Goal: Transaction & Acquisition: Purchase product/service

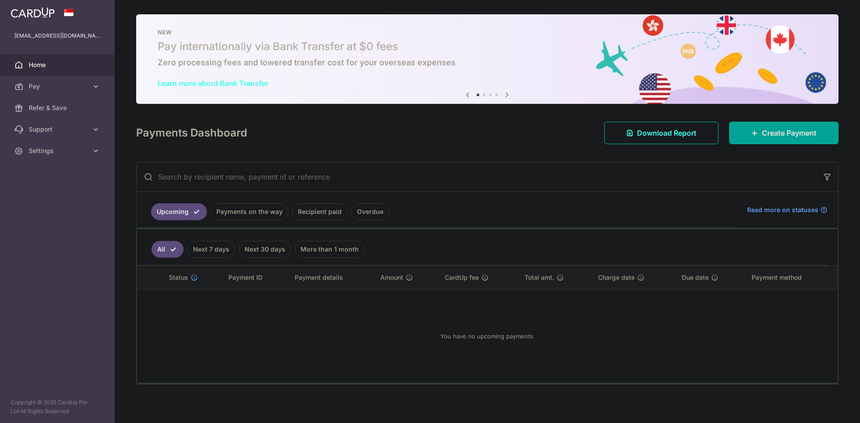
click at [243, 216] on link "Payments on the way" at bounding box center [250, 211] width 78 height 17
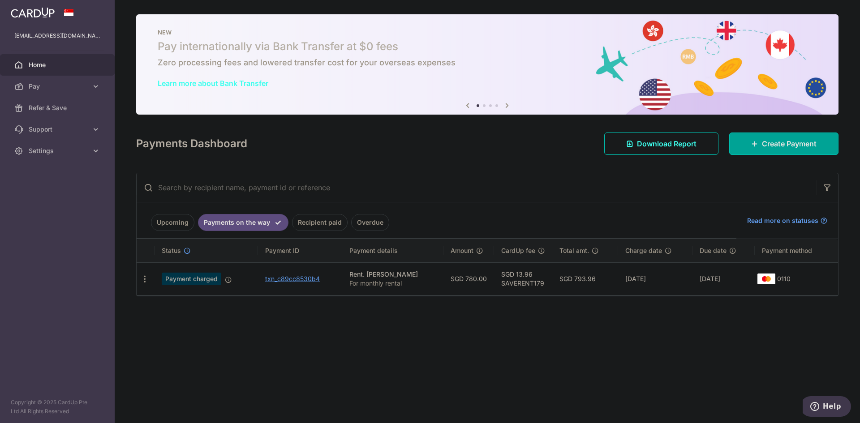
click at [313, 222] on link "Recipient paid" at bounding box center [320, 222] width 56 height 17
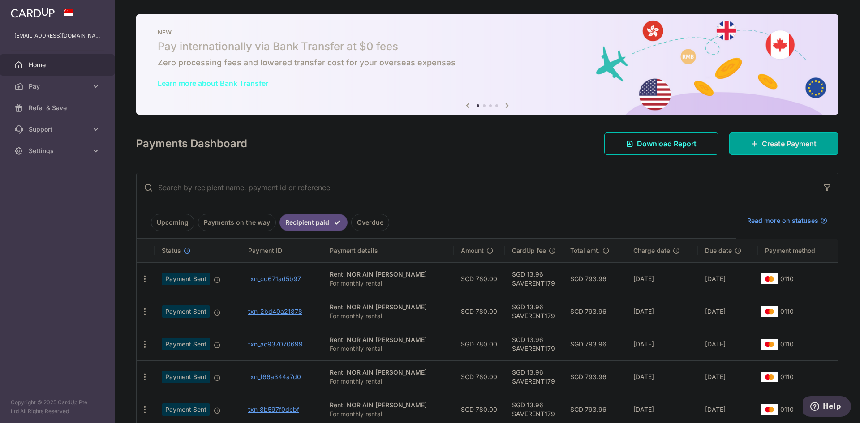
drag, startPoint x: 350, startPoint y: 274, endPoint x: 425, endPoint y: 272, distance: 75.3
click at [425, 272] on div "Rent. NOR AIN BINTE HASAN" at bounding box center [388, 274] width 117 height 9
copy div "NOR AIN [PERSON_NAME]"
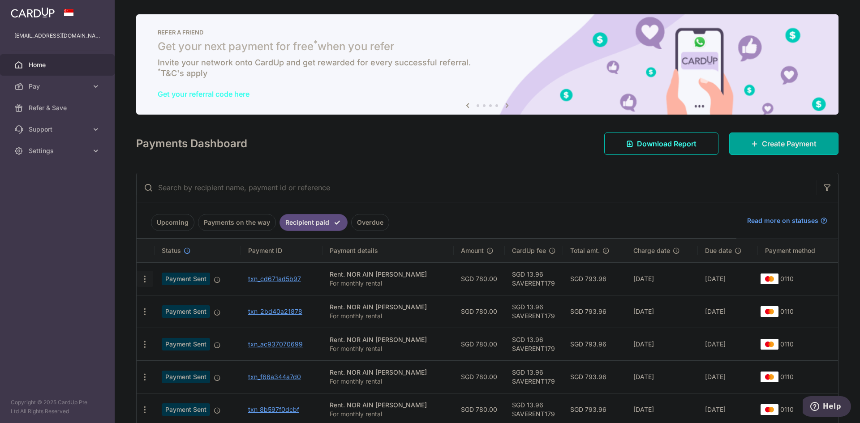
click at [144, 280] on icon "button" at bounding box center [144, 279] width 9 height 9
click at [101, 281] on aside "y0ngc6@gmail.com Home Pay Payments Recipients Cards Refer & Save Support FAQ Co…" at bounding box center [57, 211] width 115 height 423
click at [50, 88] on span "Pay" at bounding box center [58, 86] width 59 height 9
click at [60, 105] on span "Payments" at bounding box center [58, 108] width 59 height 9
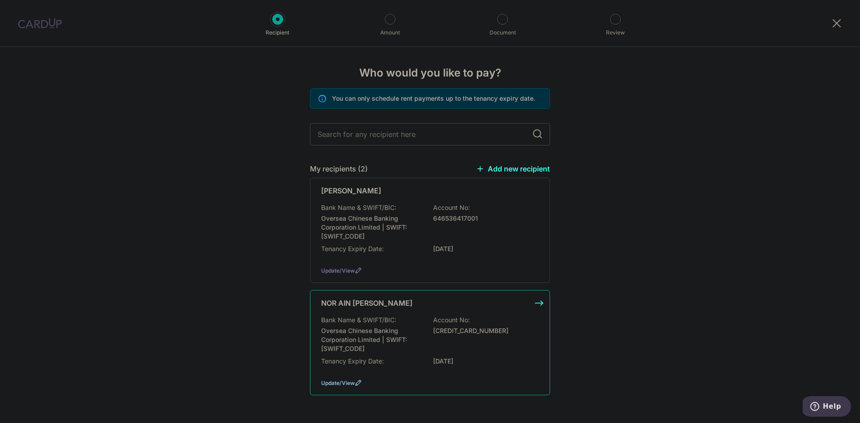
click at [338, 380] on span "Update/View" at bounding box center [338, 383] width 34 height 7
